Goal: Task Accomplishment & Management: Use online tool/utility

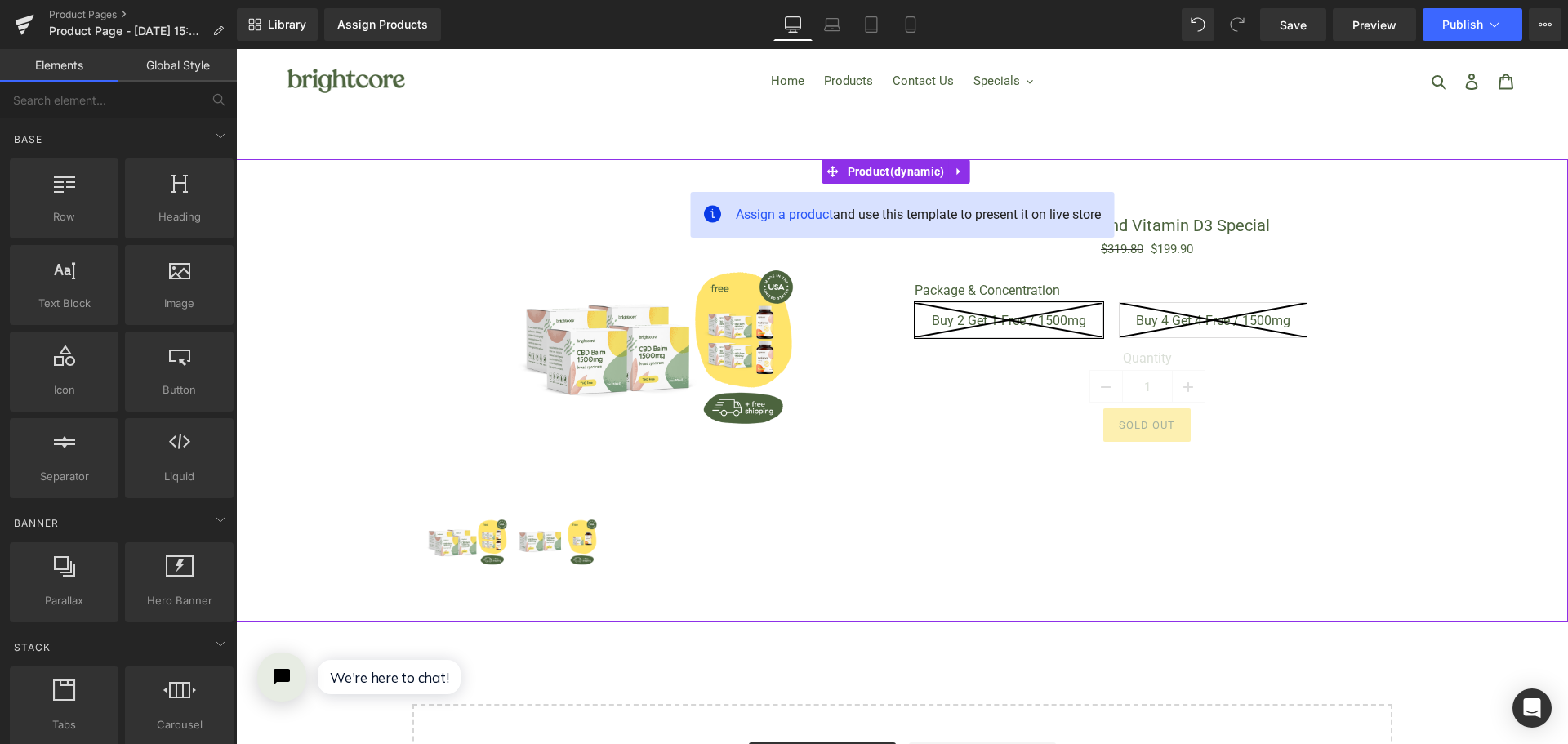
click at [331, 296] on div "Sale Off (P) Image (P) Image List CBD Balm and Vitamin D3 Special (P) Title $31…" at bounding box center [901, 391] width 1315 height 414
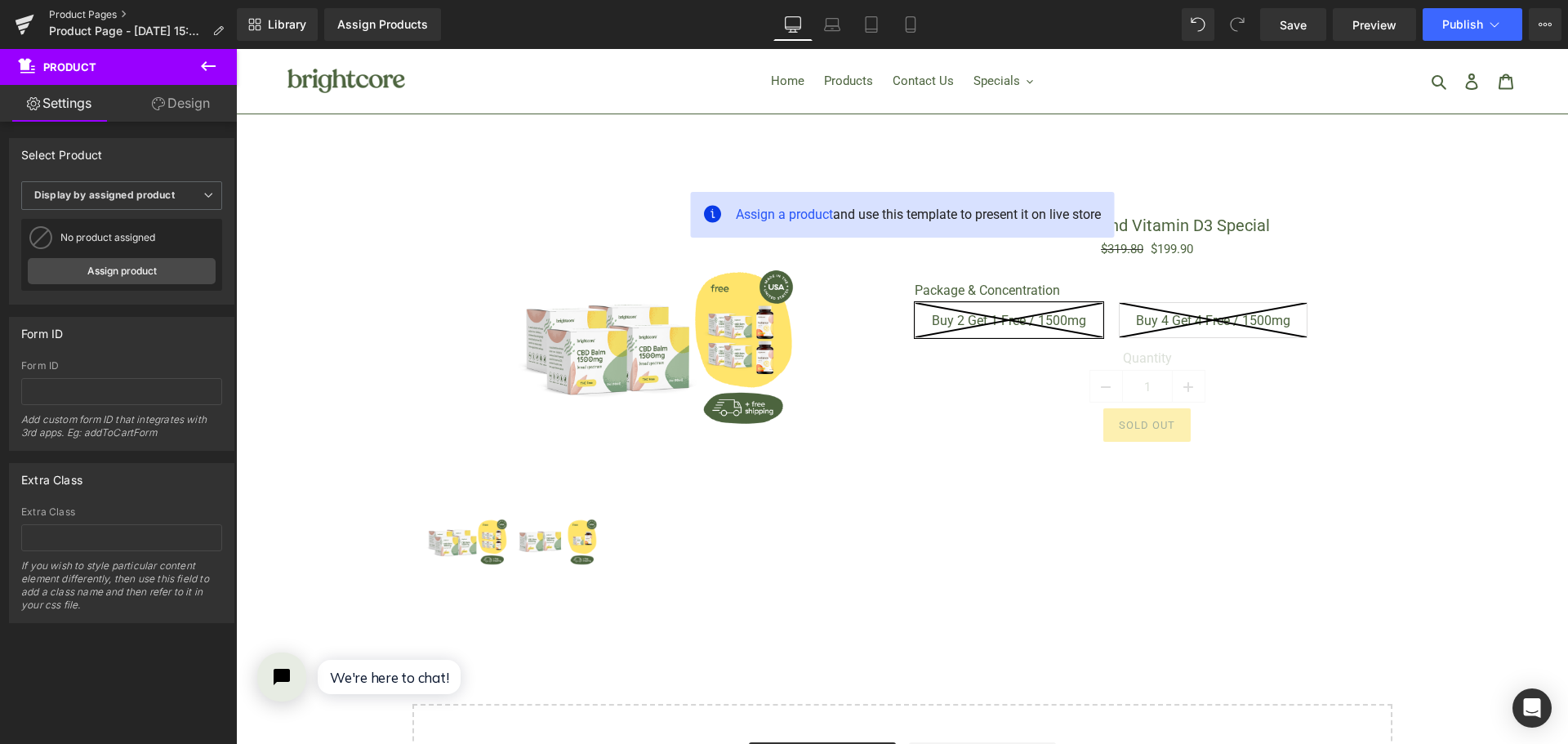
click at [113, 14] on link "Product Pages" at bounding box center [143, 14] width 188 height 13
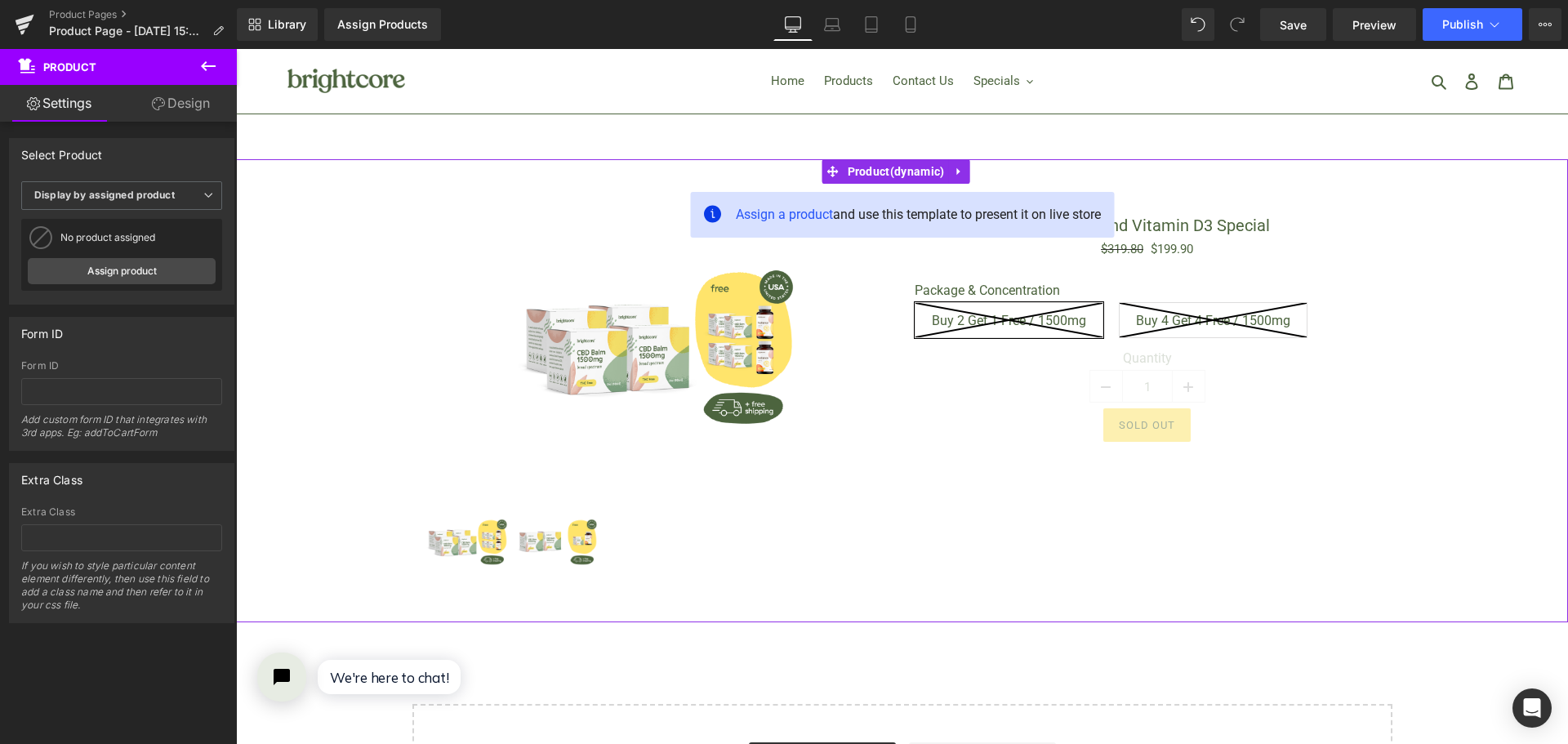
click at [161, 93] on link "Design" at bounding box center [181, 103] width 118 height 37
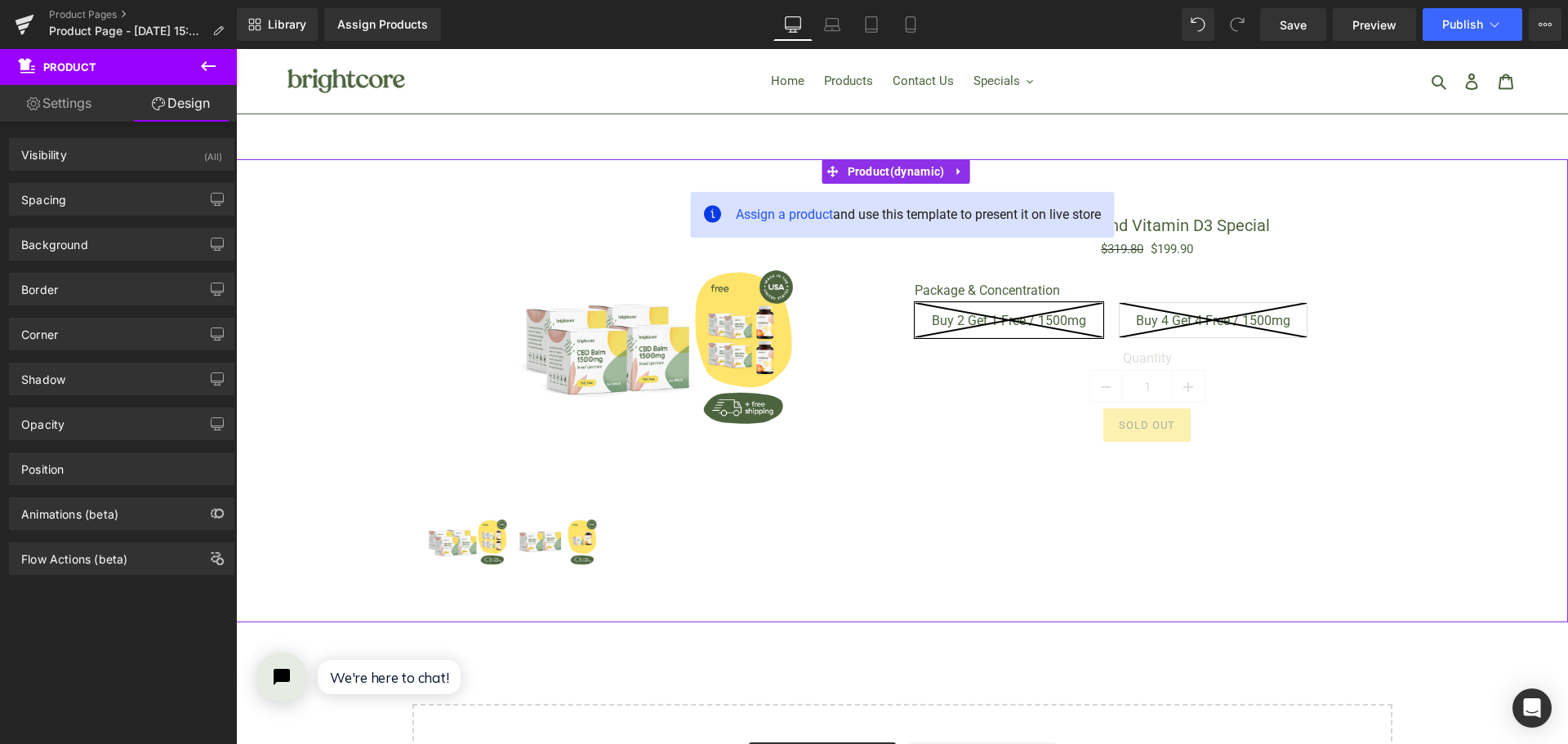
click at [87, 102] on link "Settings" at bounding box center [59, 103] width 118 height 37
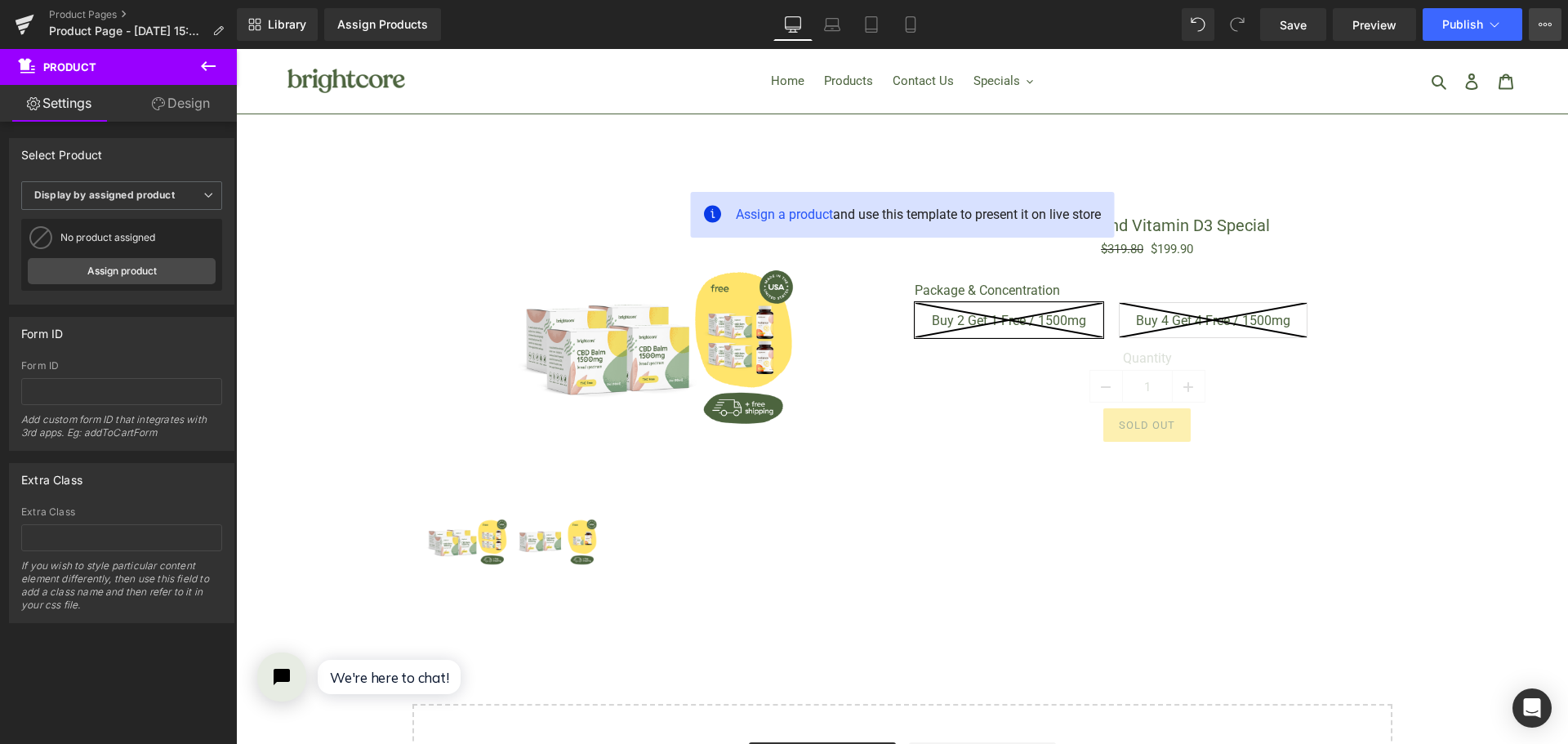
click at [1536, 24] on button "View Live Page View with current Template Save Template to Library Schedule Pub…" at bounding box center [1544, 24] width 33 height 33
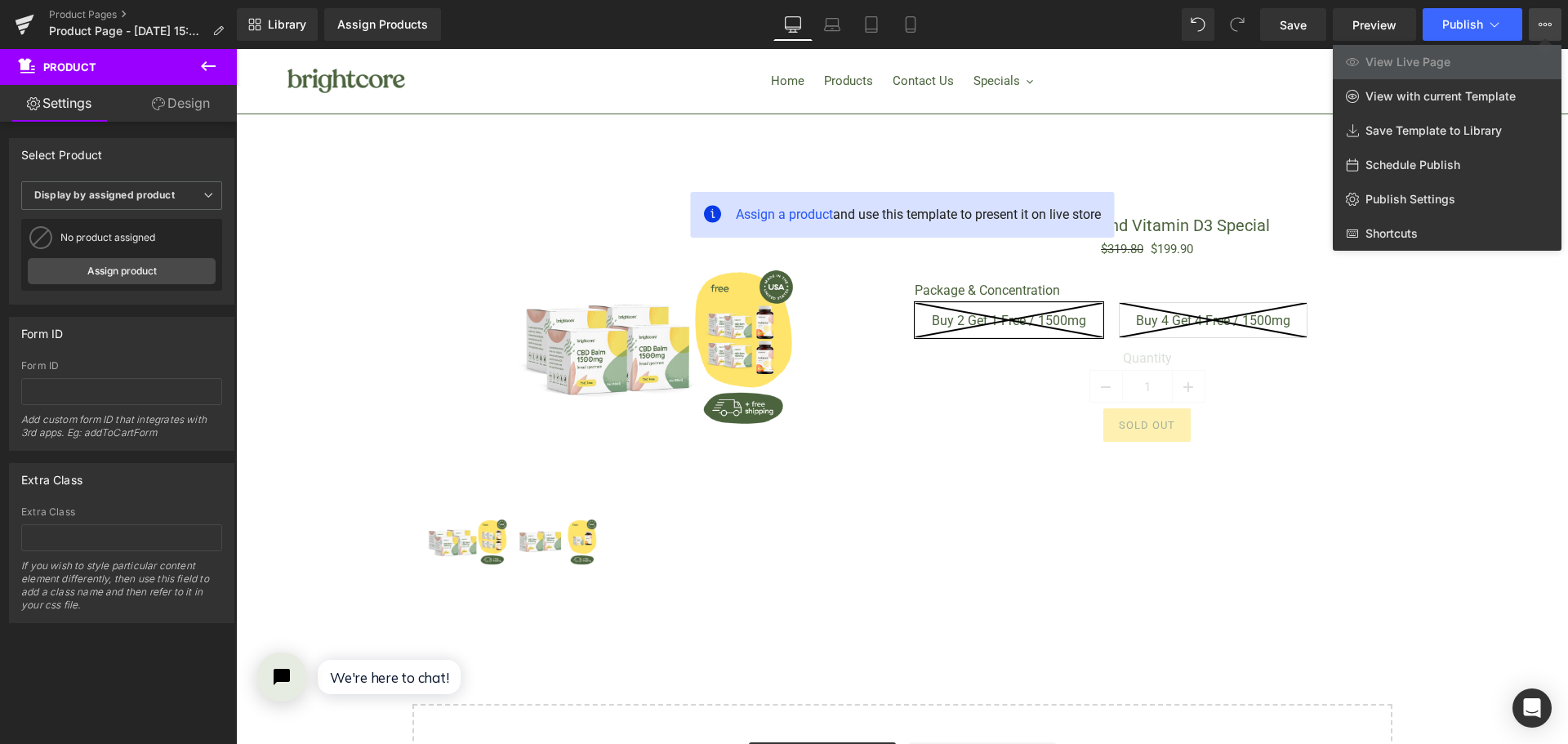
click at [1533, 24] on button "View Live Page View with current Template Save Template to Library Schedule Pub…" at bounding box center [1544, 24] width 33 height 33
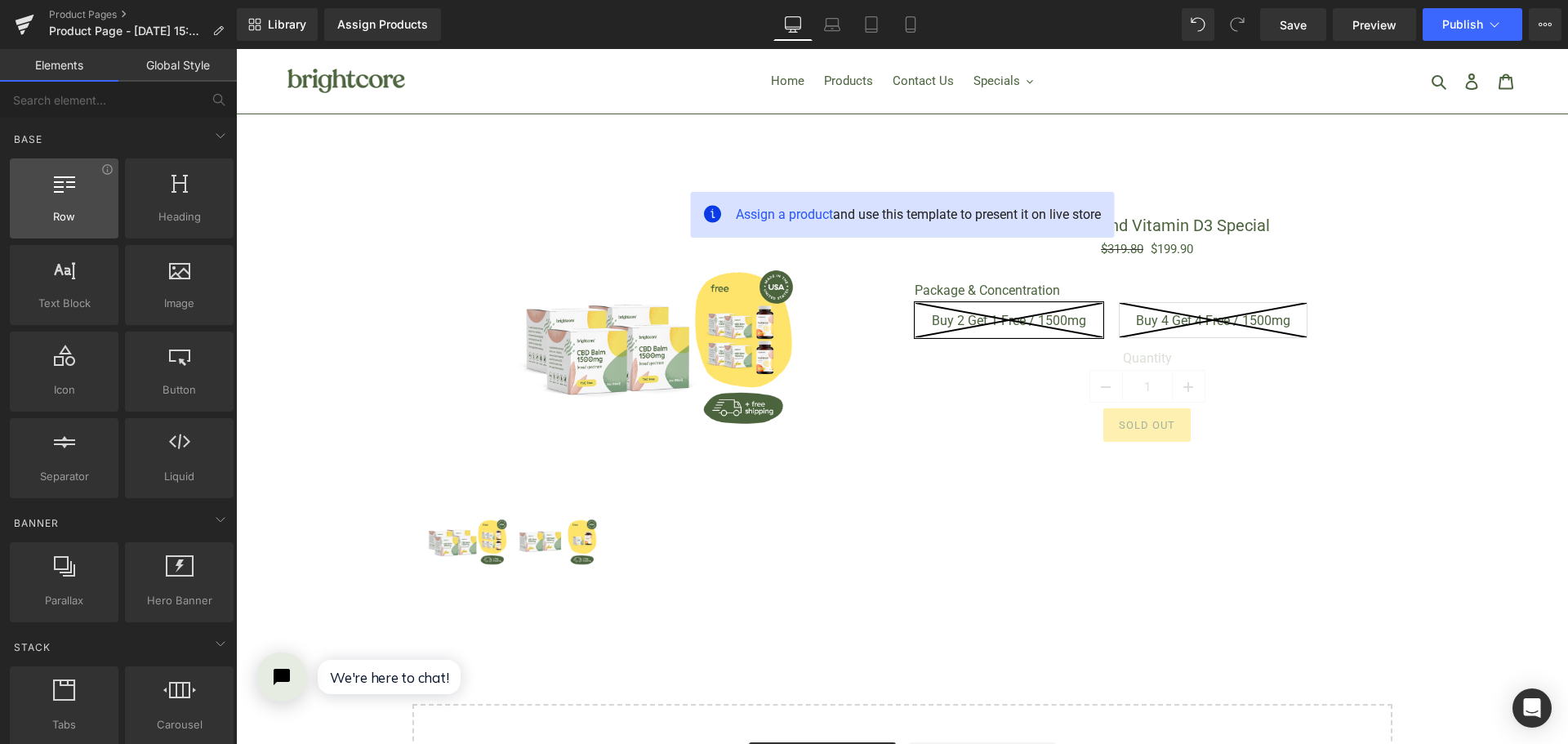
click at [104, 202] on div at bounding box center [64, 189] width 99 height 37
click at [195, 72] on link "Global Style" at bounding box center [177, 65] width 118 height 33
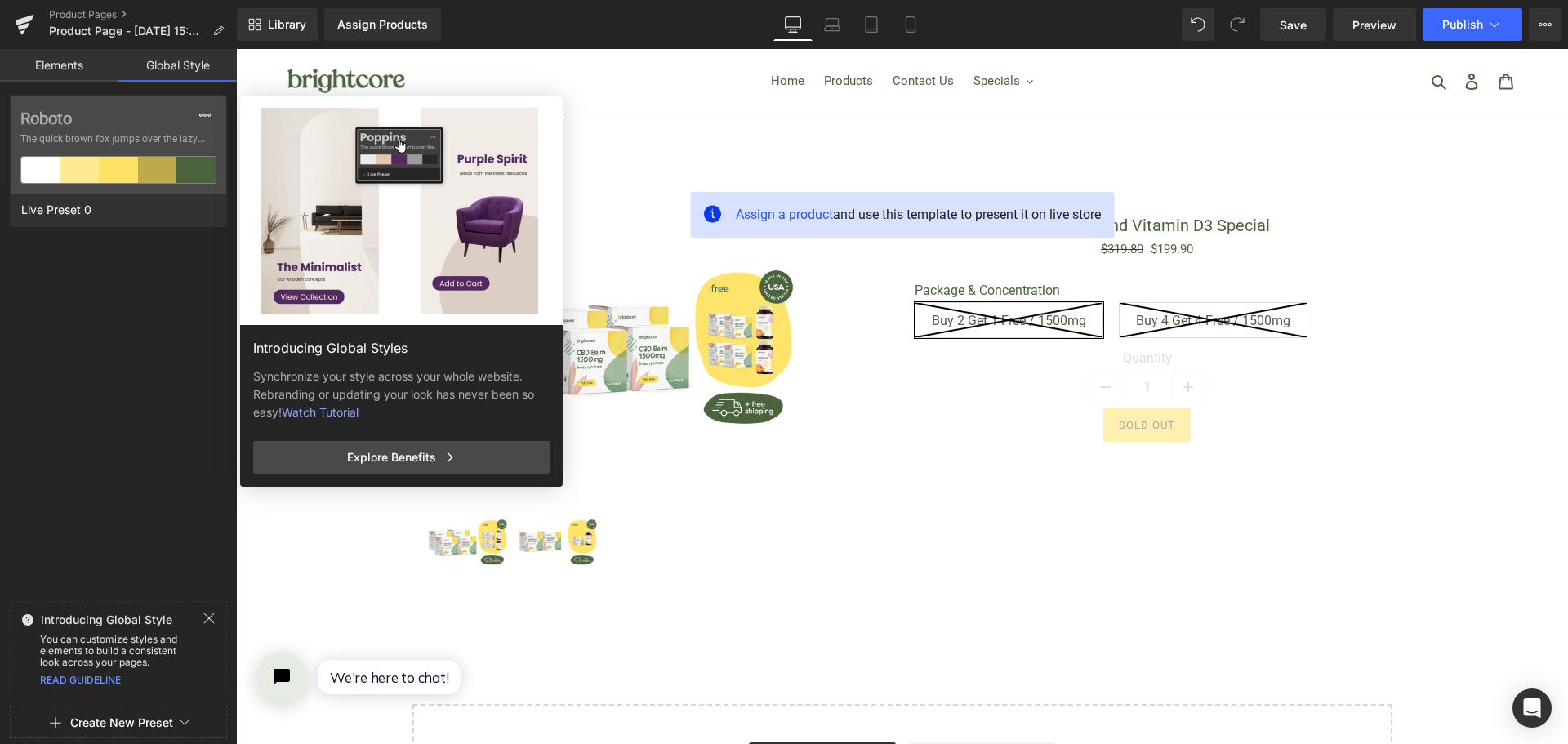
click at [205, 614] on icon at bounding box center [209, 618] width 11 height 11
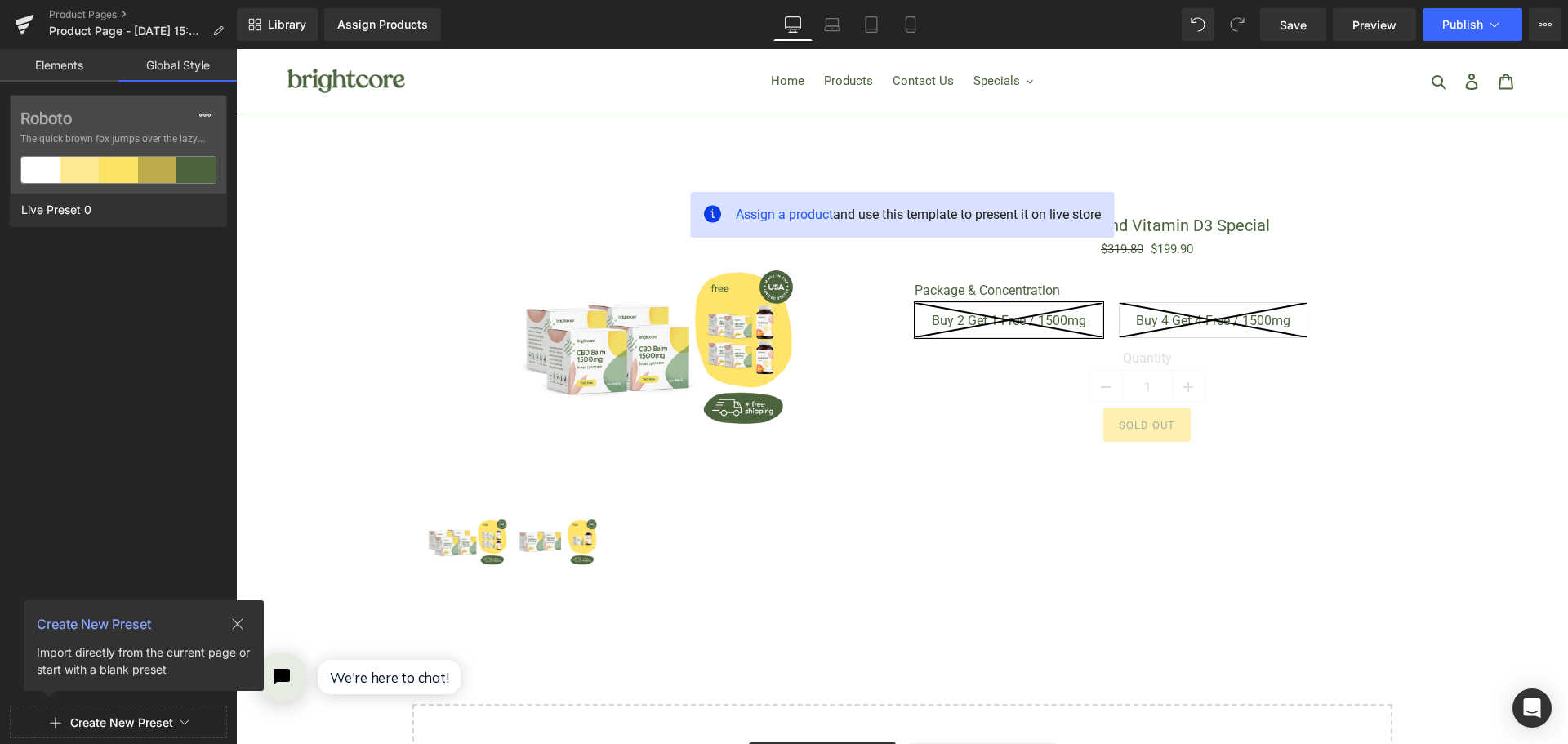
click at [235, 620] on icon at bounding box center [237, 623] width 13 height 13
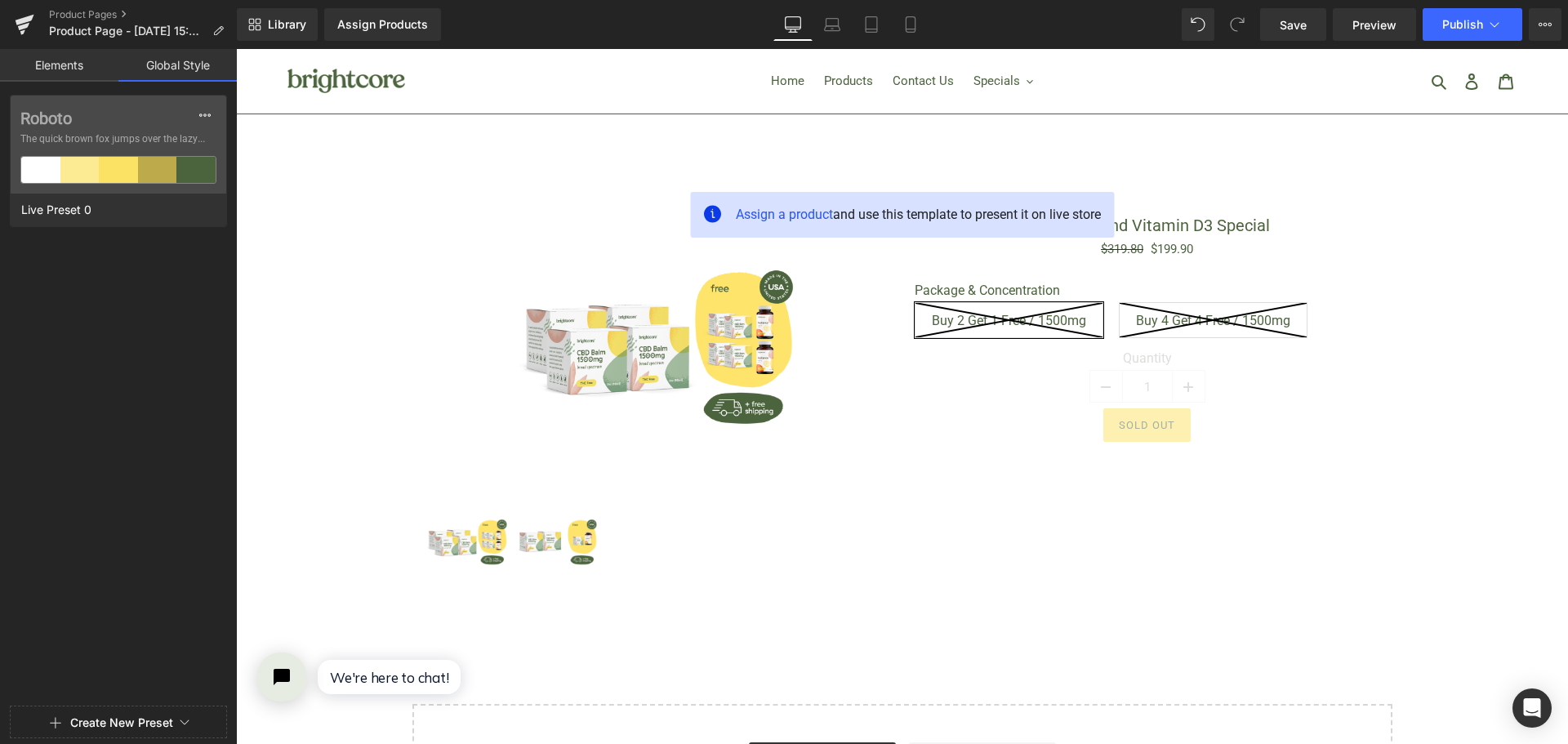
click at [38, 67] on link "Elements" at bounding box center [59, 65] width 118 height 33
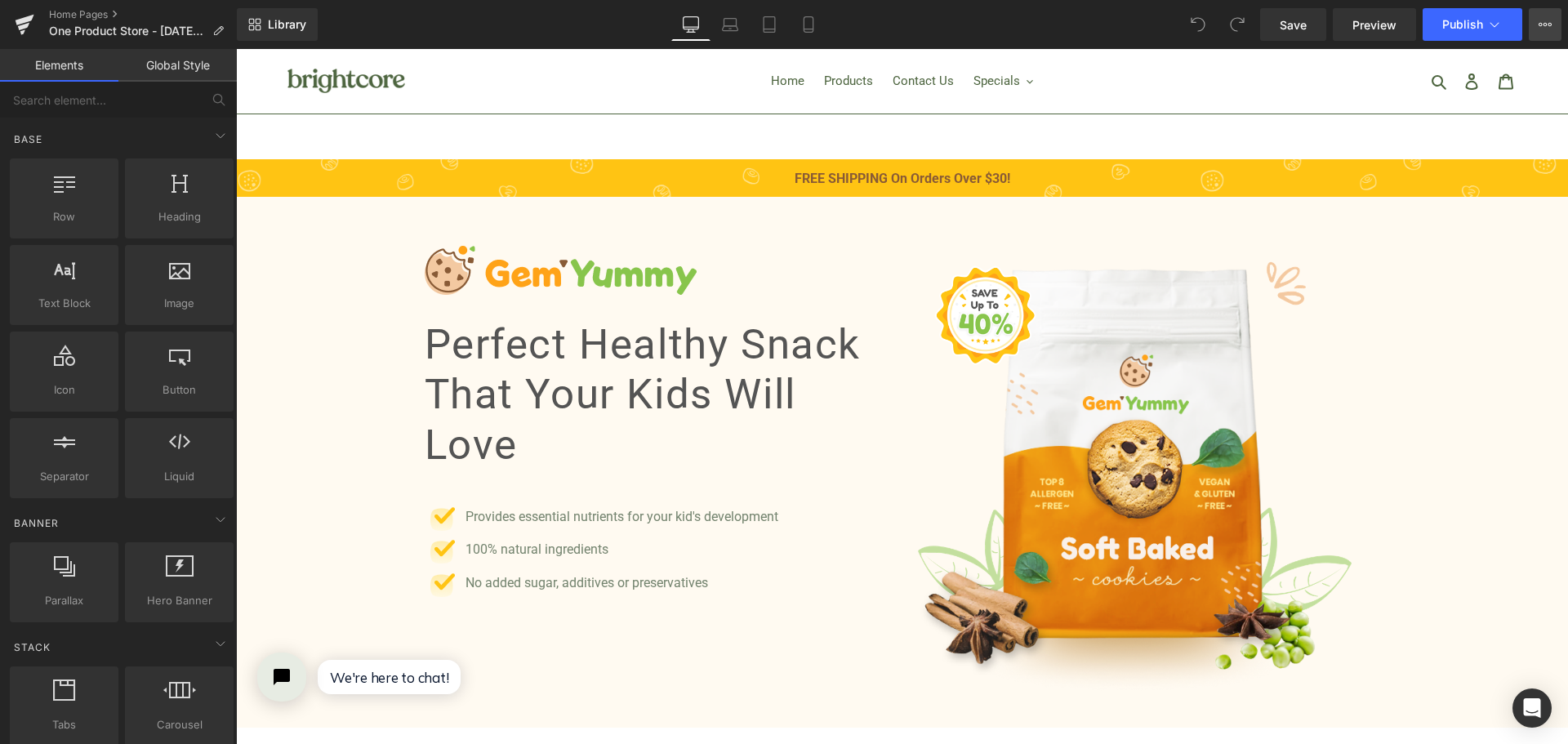
click at [1548, 28] on icon at bounding box center [1544, 24] width 13 height 13
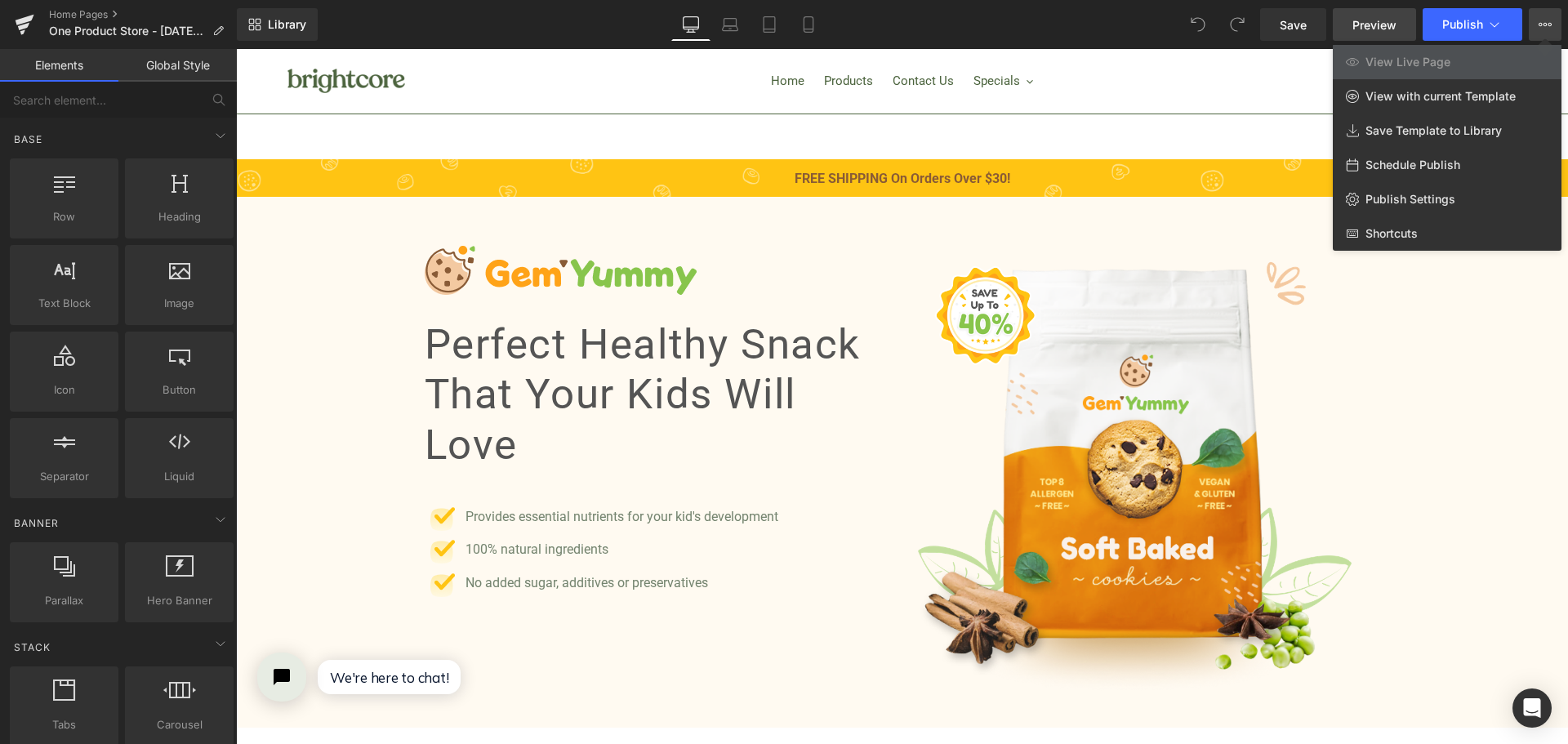
click at [1375, 24] on span "Preview" at bounding box center [1374, 24] width 44 height 17
